Goal: Check status: Check status

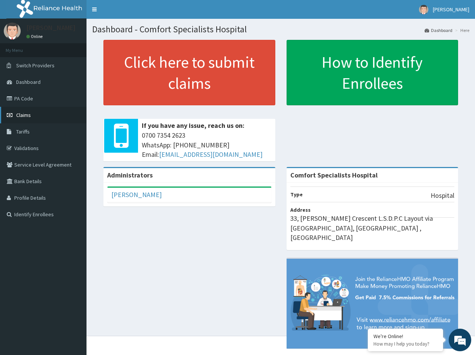
click at [21, 114] on span "Claims" at bounding box center [23, 115] width 15 height 7
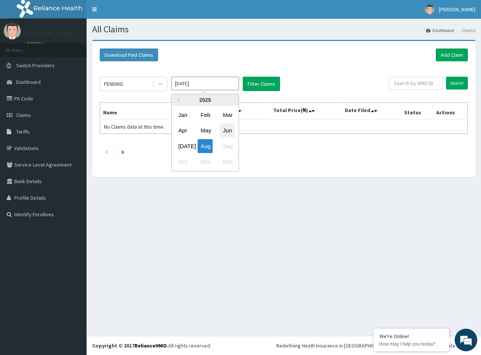
click at [228, 131] on div "Jun" at bounding box center [227, 131] width 15 height 14
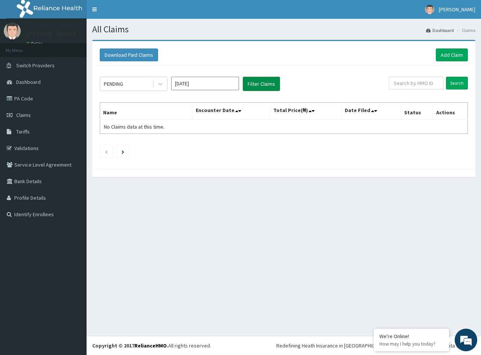
click at [264, 88] on button "Filter Claims" at bounding box center [261, 84] width 37 height 14
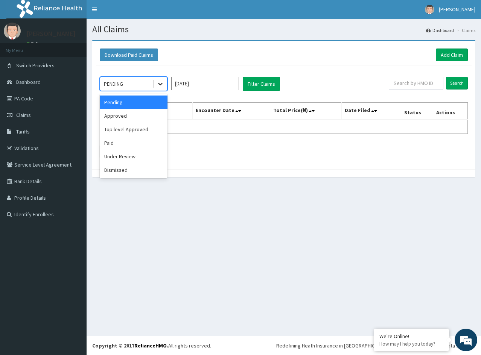
click at [160, 84] on icon at bounding box center [160, 84] width 8 height 8
click at [139, 112] on div "Approved" at bounding box center [134, 116] width 68 height 14
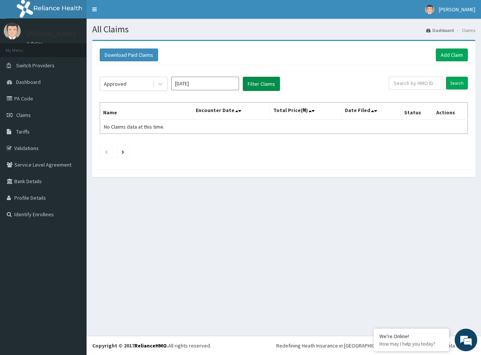
click at [247, 87] on button "Filter Claims" at bounding box center [261, 84] width 37 height 14
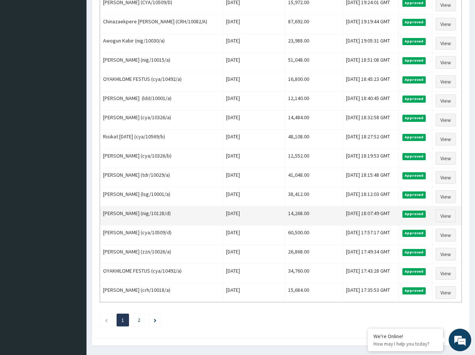
scroll to position [790, 0]
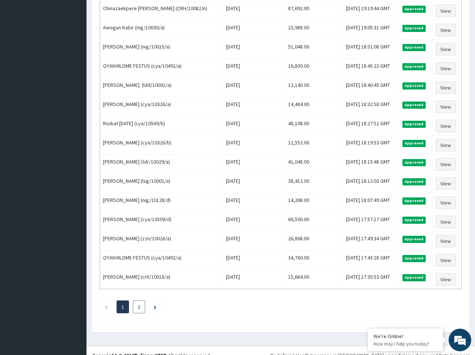
click at [143, 308] on li "2" at bounding box center [139, 306] width 12 height 13
click at [139, 306] on link "2" at bounding box center [139, 306] width 3 height 7
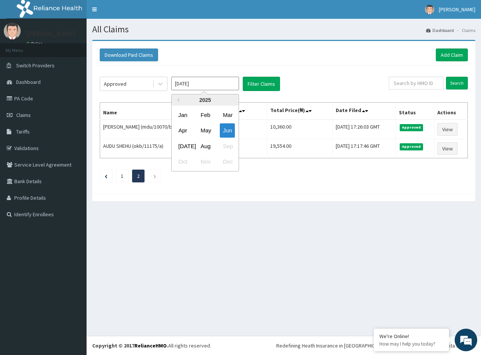
click at [218, 89] on input "Jun 2025" at bounding box center [205, 84] width 68 height 14
click at [186, 142] on div "Jul" at bounding box center [182, 146] width 15 height 14
type input "Jul 2025"
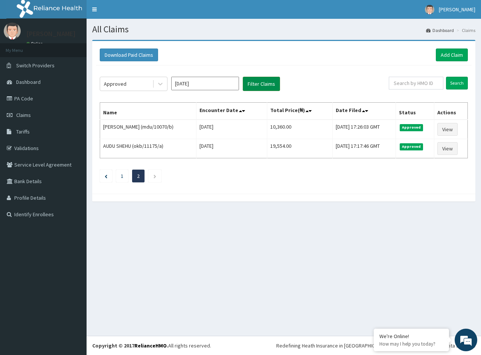
click at [252, 85] on button "Filter Claims" at bounding box center [261, 84] width 37 height 14
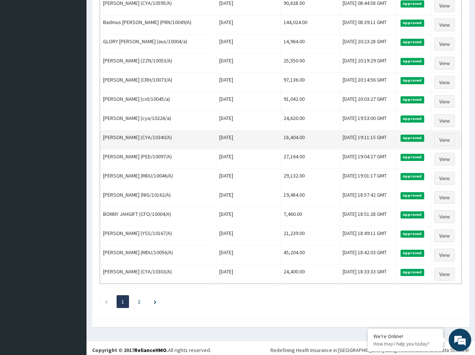
scroll to position [799, 0]
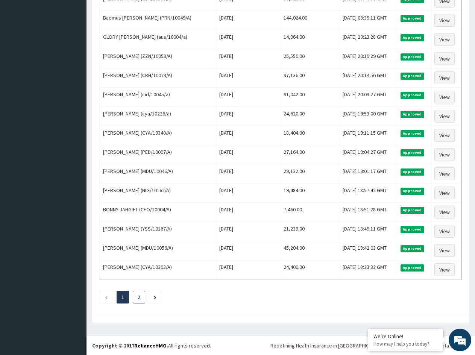
click at [137, 298] on li "2" at bounding box center [139, 297] width 12 height 13
click at [139, 297] on link "2" at bounding box center [139, 297] width 3 height 7
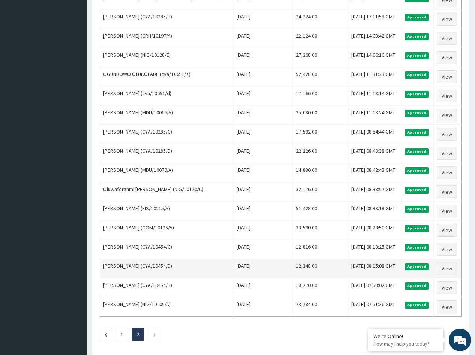
scroll to position [226, 0]
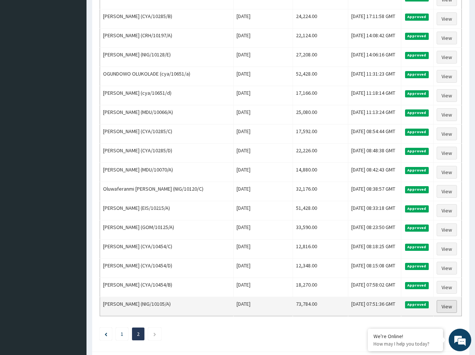
click at [443, 304] on link "View" at bounding box center [447, 306] width 20 height 13
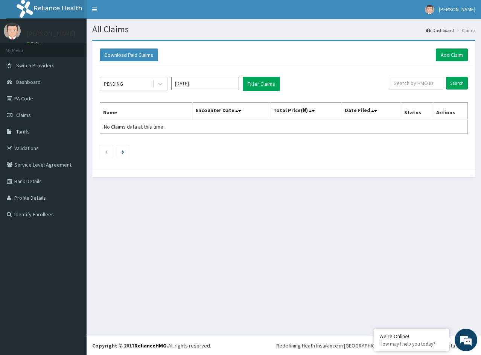
click at [217, 87] on input "[DATE]" at bounding box center [205, 84] width 68 height 14
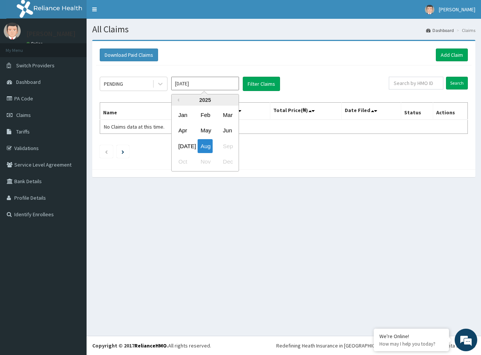
drag, startPoint x: 186, startPoint y: 143, endPoint x: 182, endPoint y: 138, distance: 6.5
click at [184, 143] on div "Jul" at bounding box center [182, 146] width 15 height 14
type input "Jul 2025"
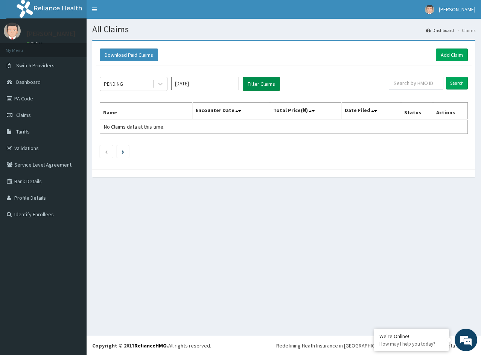
click at [253, 86] on button "Filter Claims" at bounding box center [261, 84] width 37 height 14
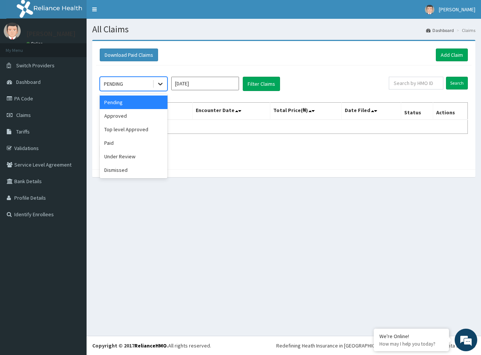
click at [157, 84] on icon at bounding box center [160, 84] width 8 height 8
click at [143, 151] on div "Under Review" at bounding box center [134, 157] width 68 height 14
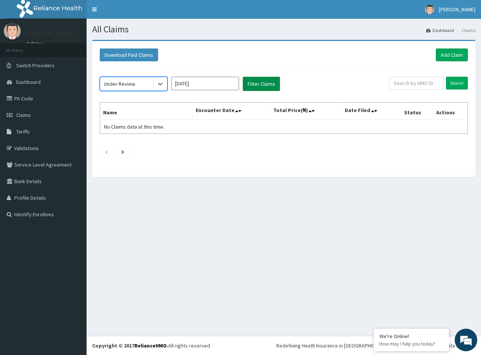
click at [258, 84] on button "Filter Claims" at bounding box center [261, 84] width 37 height 14
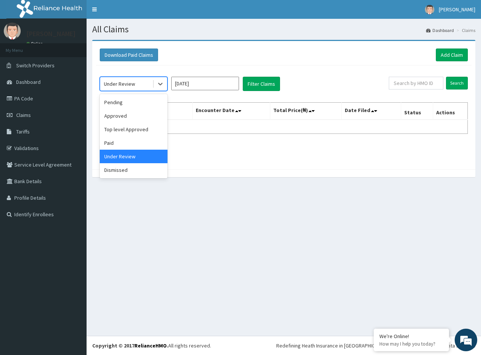
click at [142, 82] on div "Under Review" at bounding box center [126, 84] width 52 height 12
click at [121, 120] on div "Approved" at bounding box center [134, 116] width 68 height 14
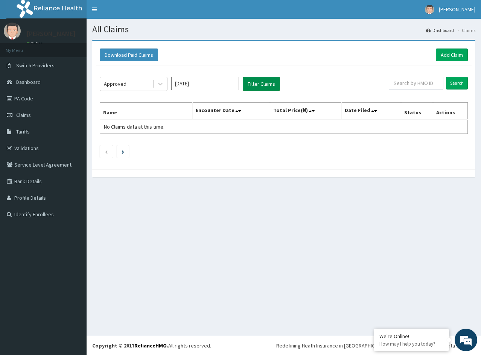
click at [255, 84] on button "Filter Claims" at bounding box center [261, 84] width 37 height 14
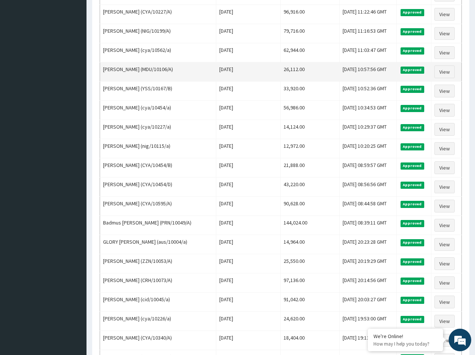
scroll to position [602, 0]
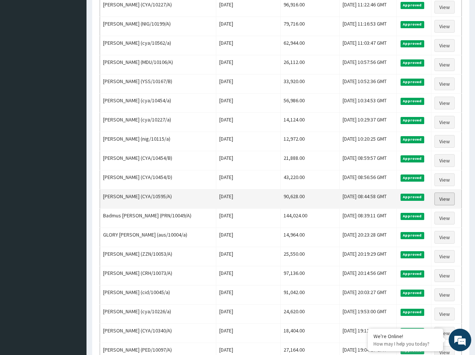
click at [448, 203] on link "View" at bounding box center [444, 199] width 20 height 13
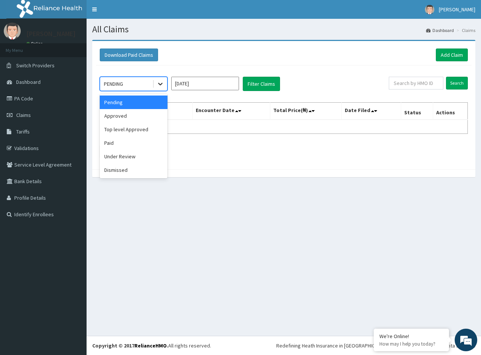
click at [155, 82] on div at bounding box center [160, 84] width 14 height 14
click at [135, 117] on div "Approved" at bounding box center [134, 116] width 68 height 14
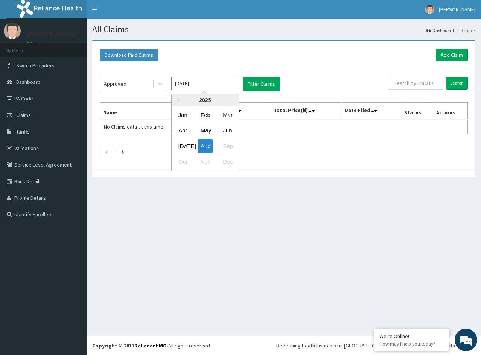
click at [220, 84] on input "[DATE]" at bounding box center [205, 84] width 68 height 14
drag, startPoint x: 179, startPoint y: 146, endPoint x: 227, endPoint y: 127, distance: 51.5
click at [180, 146] on div "[DATE]" at bounding box center [182, 146] width 15 height 14
type input "[DATE]"
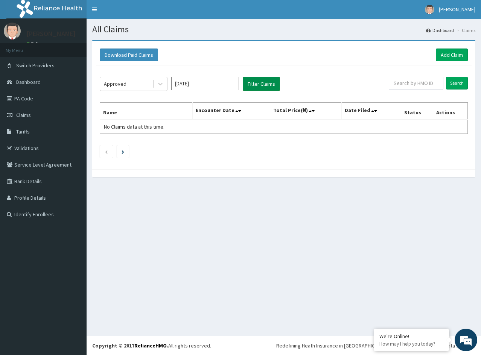
click at [258, 88] on button "Filter Claims" at bounding box center [261, 84] width 37 height 14
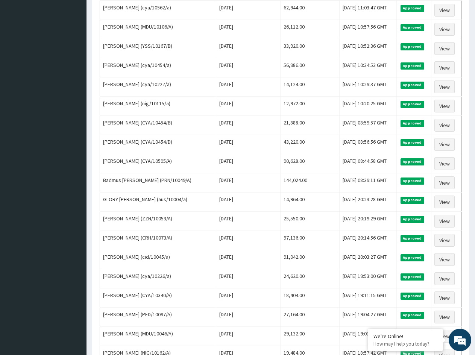
scroll to position [639, 0]
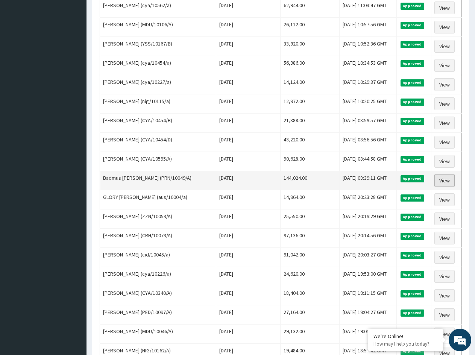
click at [445, 179] on link "View" at bounding box center [444, 180] width 20 height 13
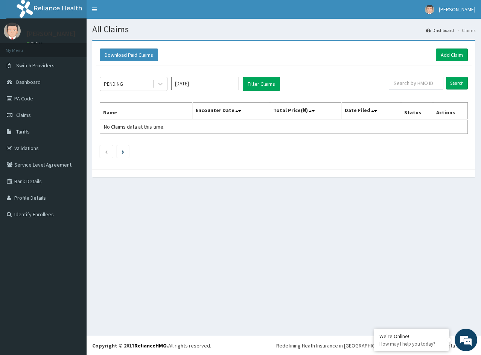
click at [412, 203] on div "All Claims Dashboard Claims Download Paid Claims Add Claim × Note you can only …" at bounding box center [283, 177] width 394 height 317
click at [249, 85] on button "Filter Claims" at bounding box center [261, 84] width 37 height 14
click at [158, 85] on icon at bounding box center [160, 84] width 8 height 8
click at [161, 66] on div "PENDING [DATE] Filter Claims Search Name Encounter Date Total Price(₦) Date Fil…" at bounding box center [283, 115] width 375 height 100
click at [253, 82] on button "Filter Claims" at bounding box center [261, 84] width 37 height 14
